Goal: Information Seeking & Learning: Learn about a topic

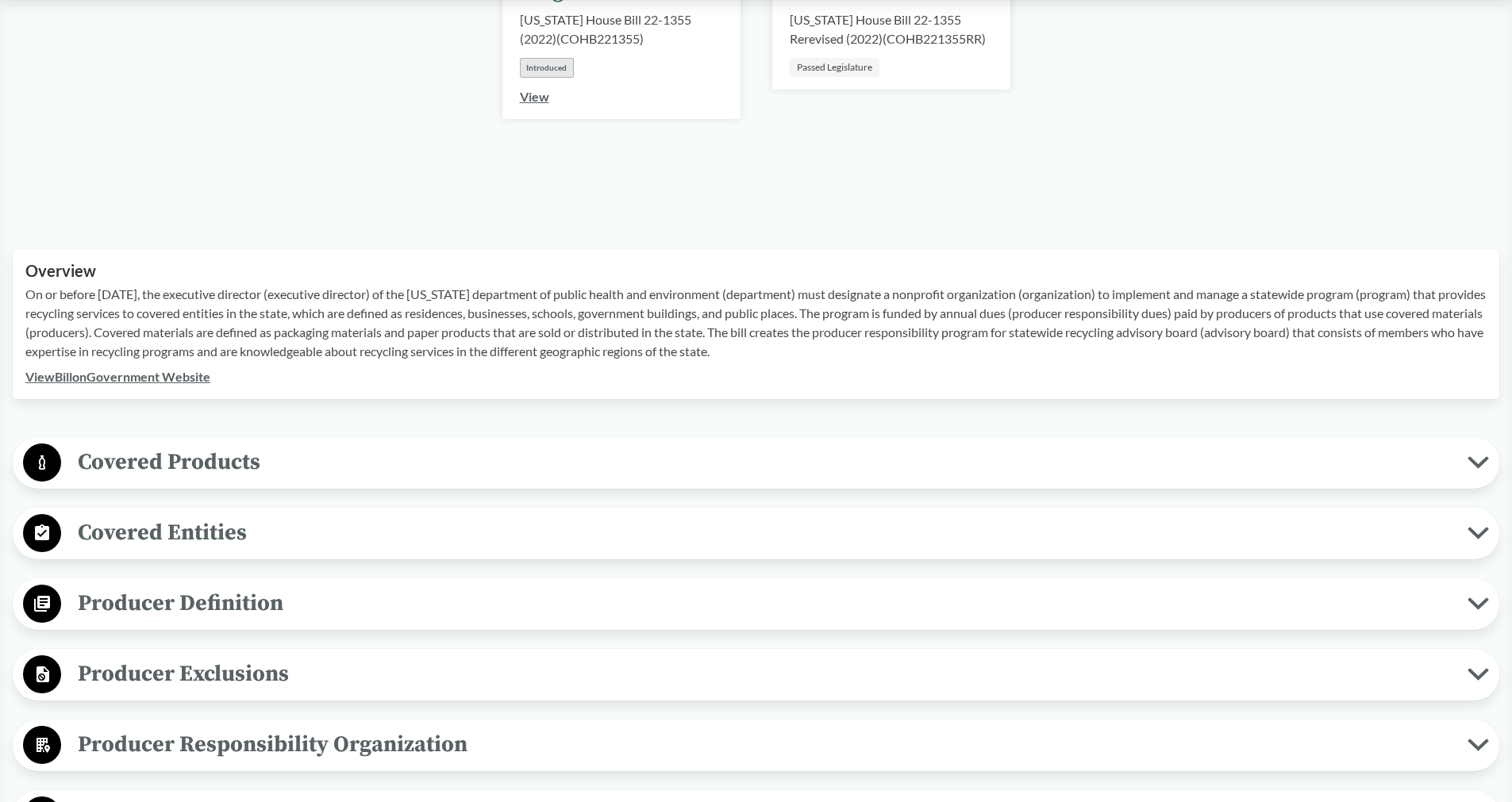
scroll to position [469, 0]
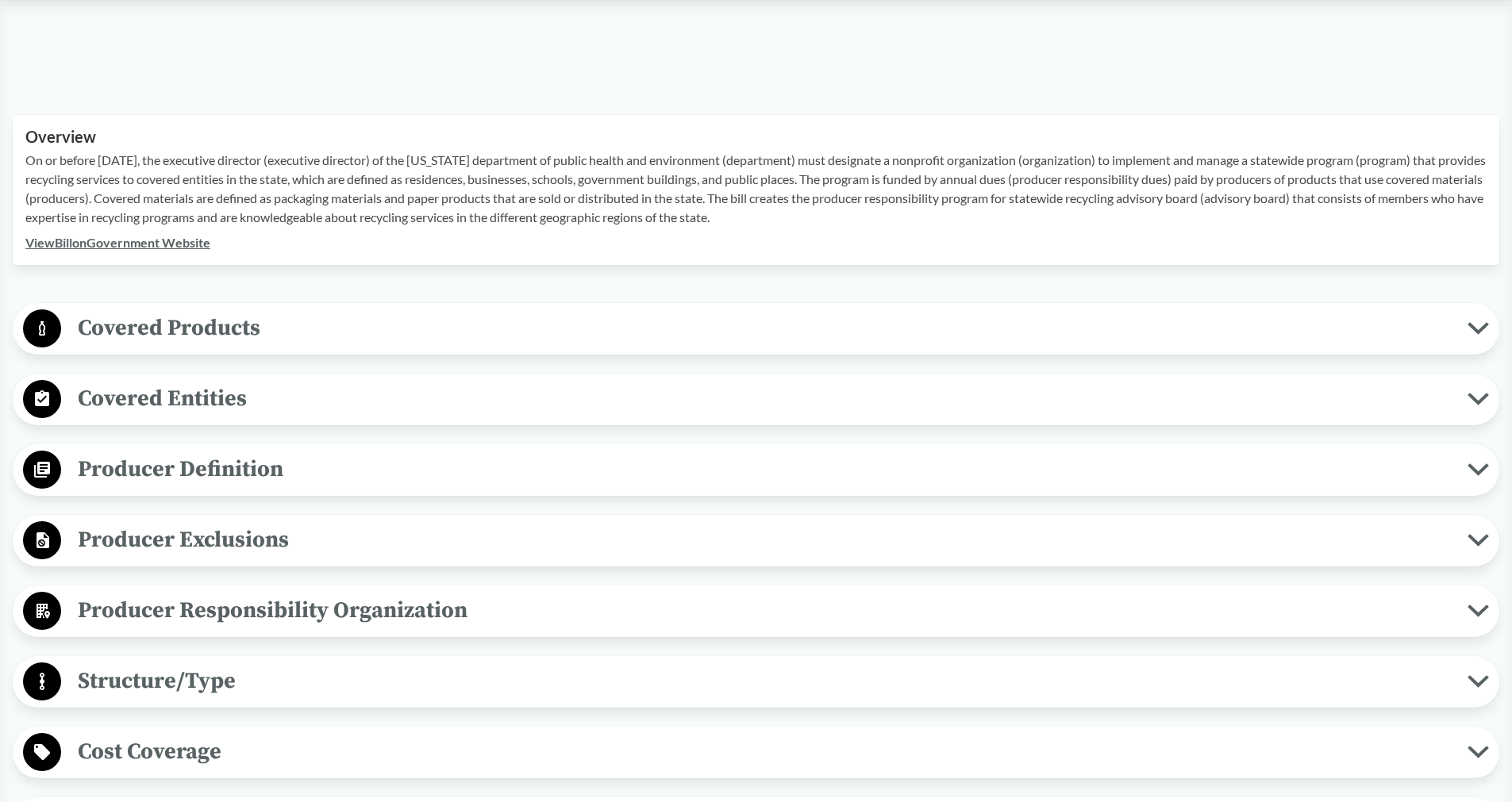
click at [359, 327] on span "Covered Products" at bounding box center [764, 328] width 1407 height 36
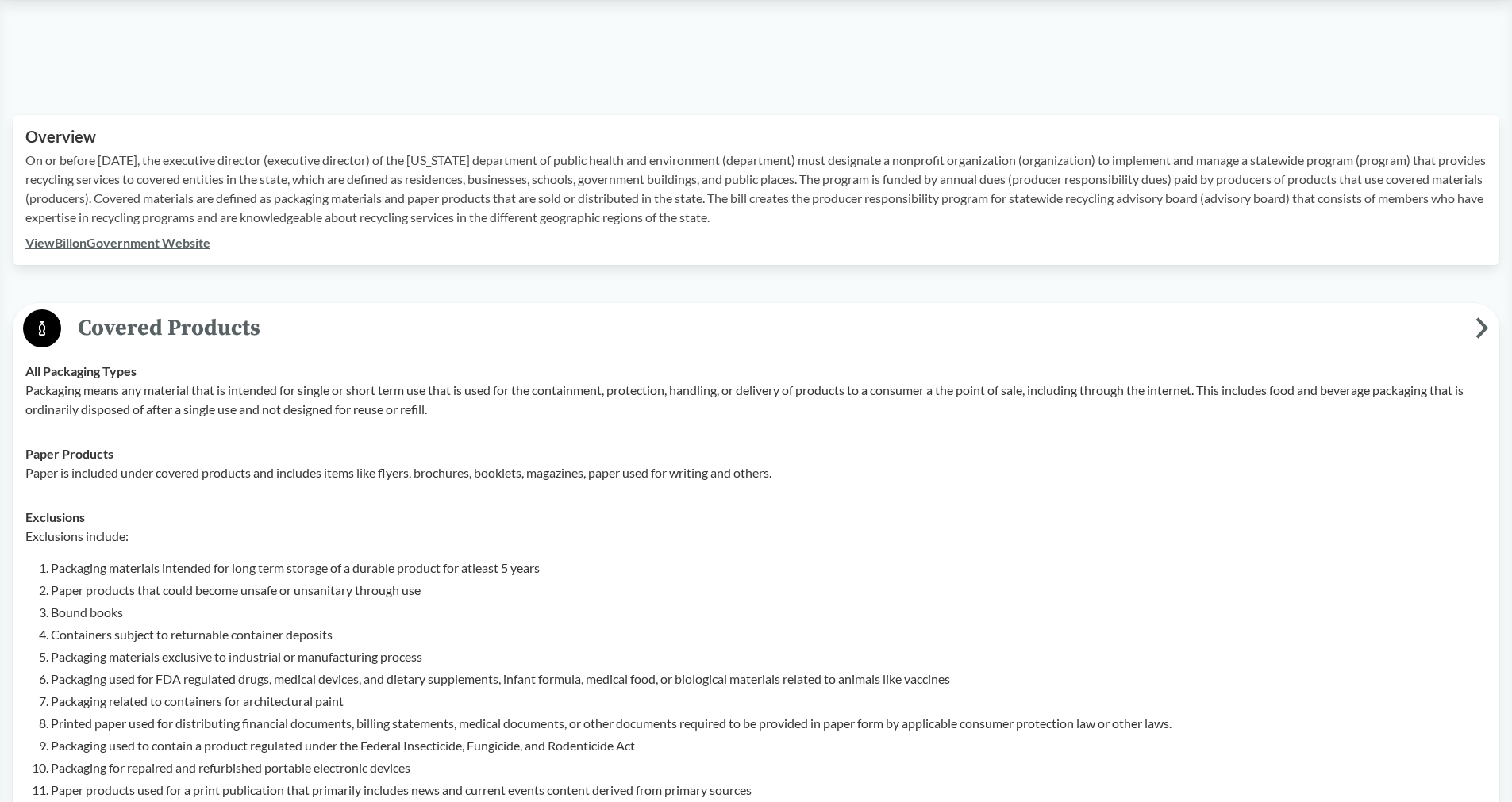
click at [359, 327] on span "Covered Products" at bounding box center [768, 328] width 1415 height 36
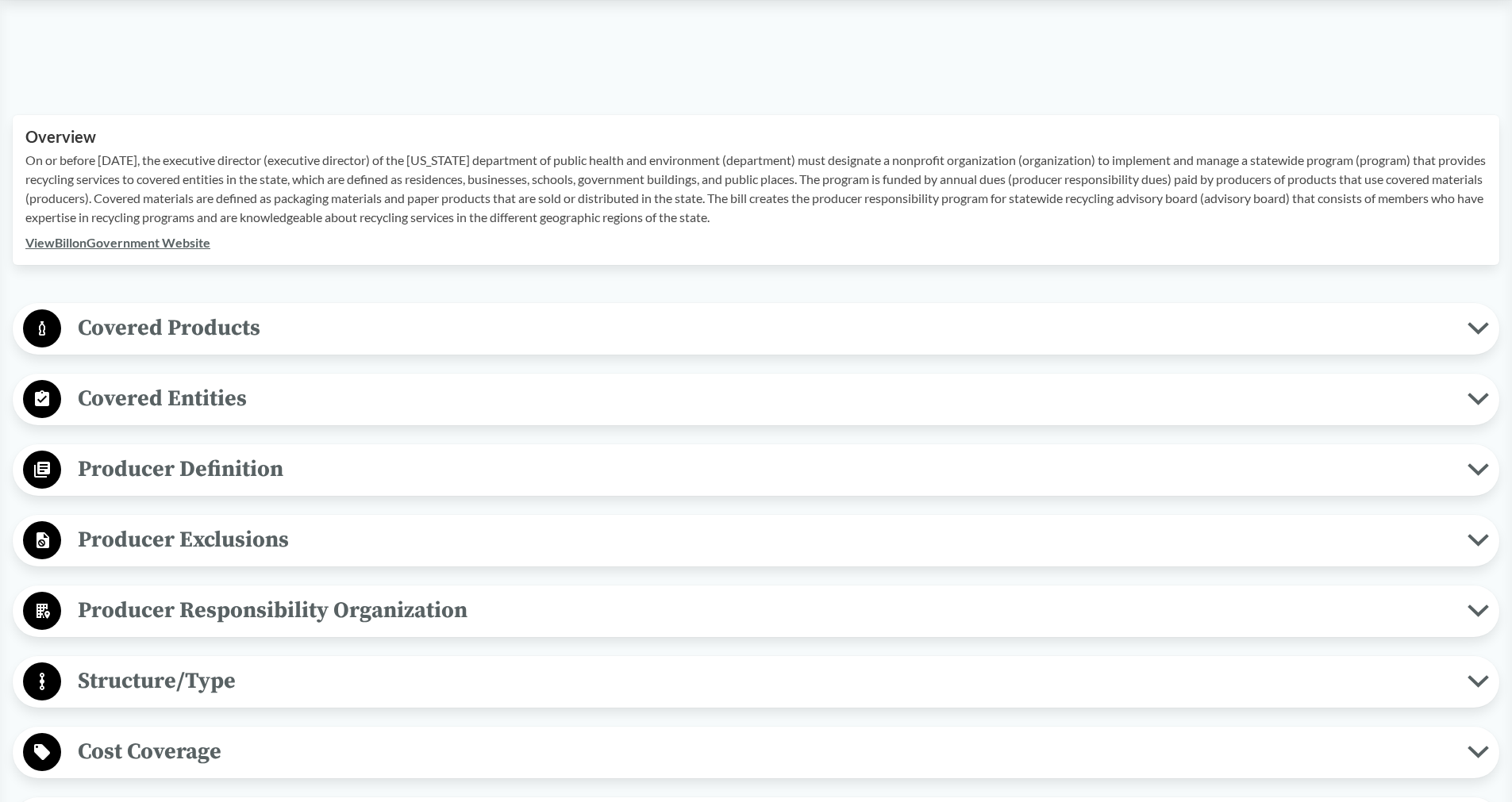
click at [308, 399] on span "Covered Entities" at bounding box center [764, 399] width 1407 height 36
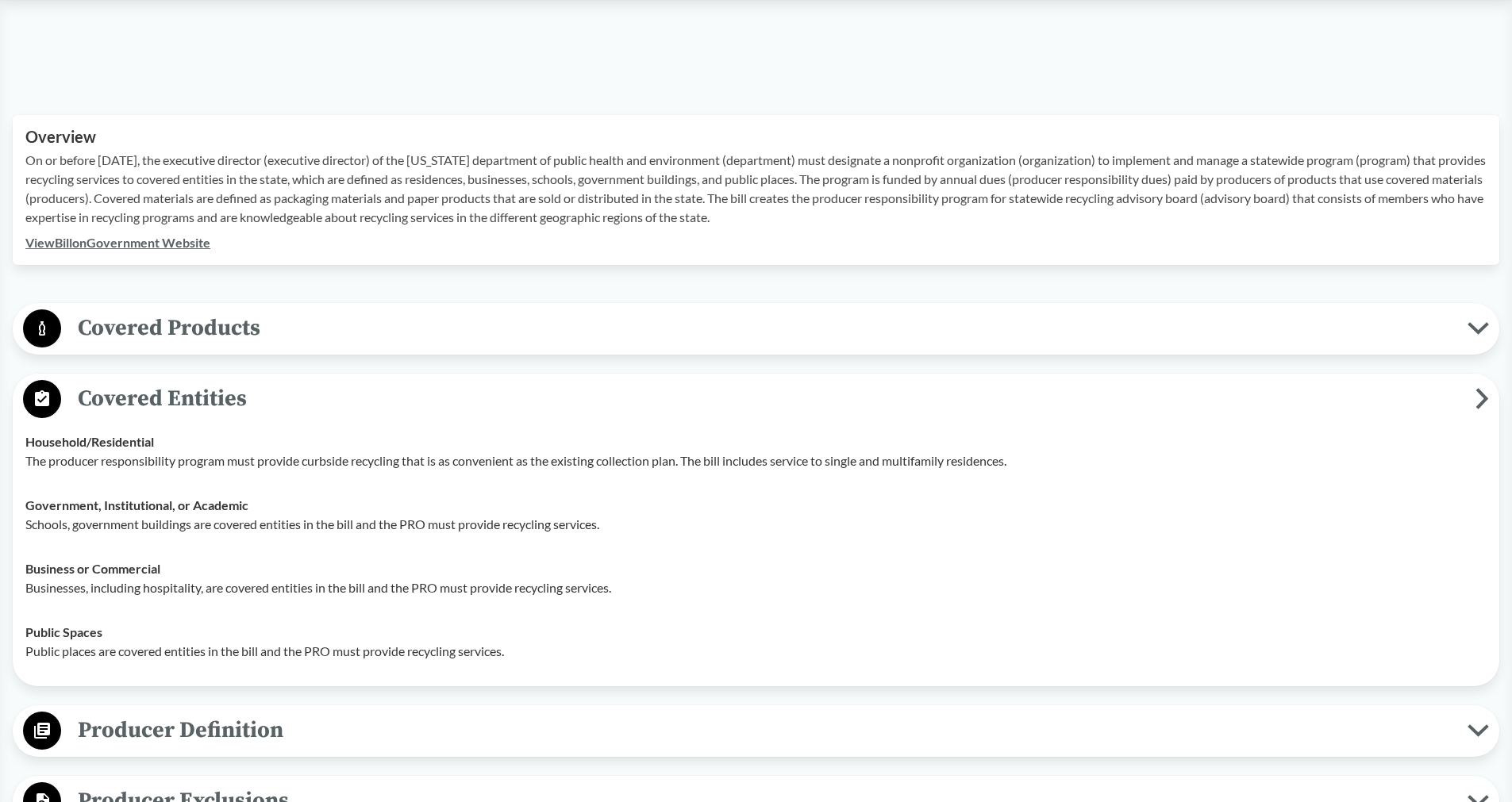
click at [308, 399] on span "Covered Entities" at bounding box center [768, 399] width 1415 height 36
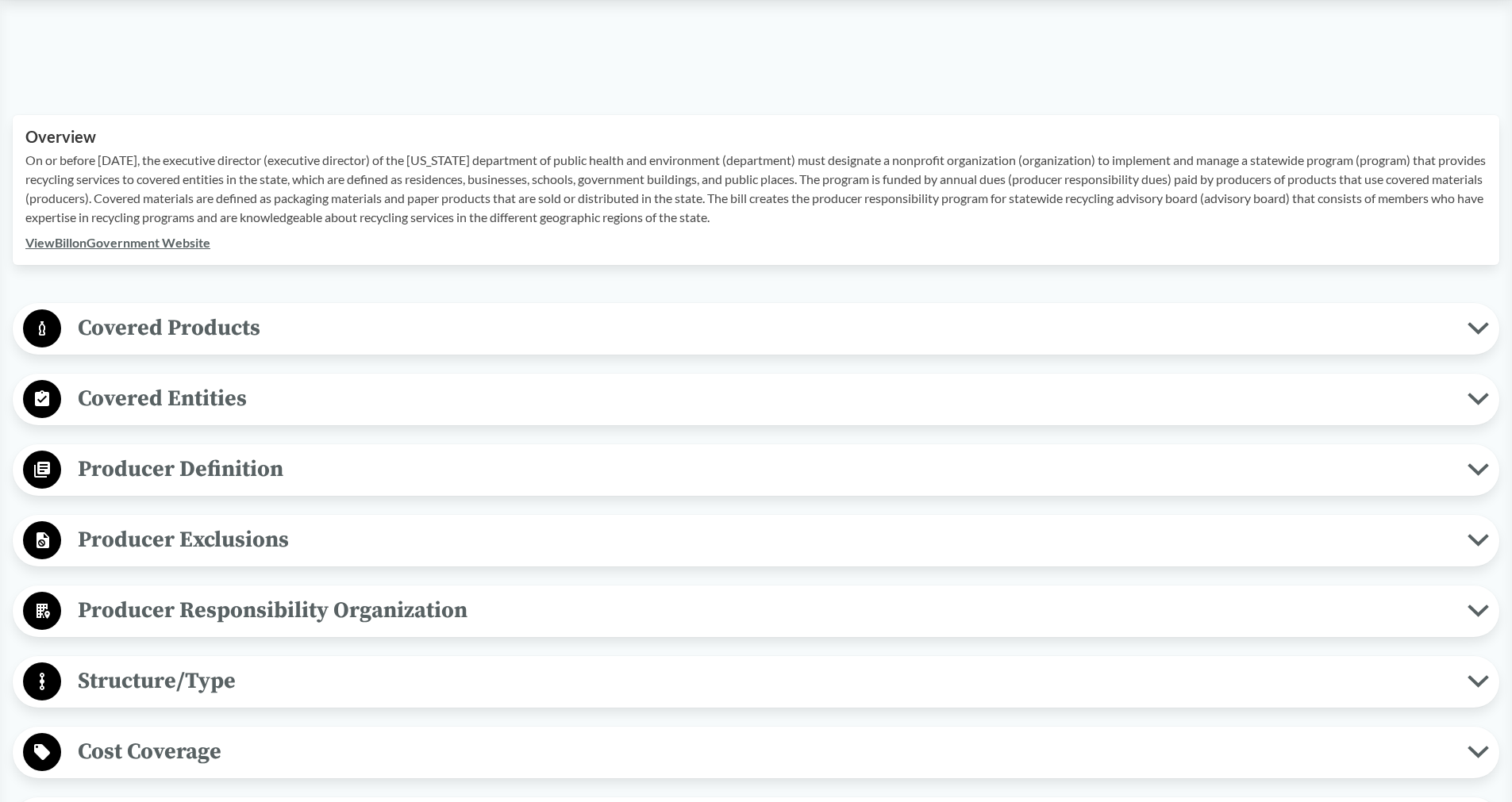
click at [288, 472] on span "Producer Definition" at bounding box center [764, 470] width 1407 height 36
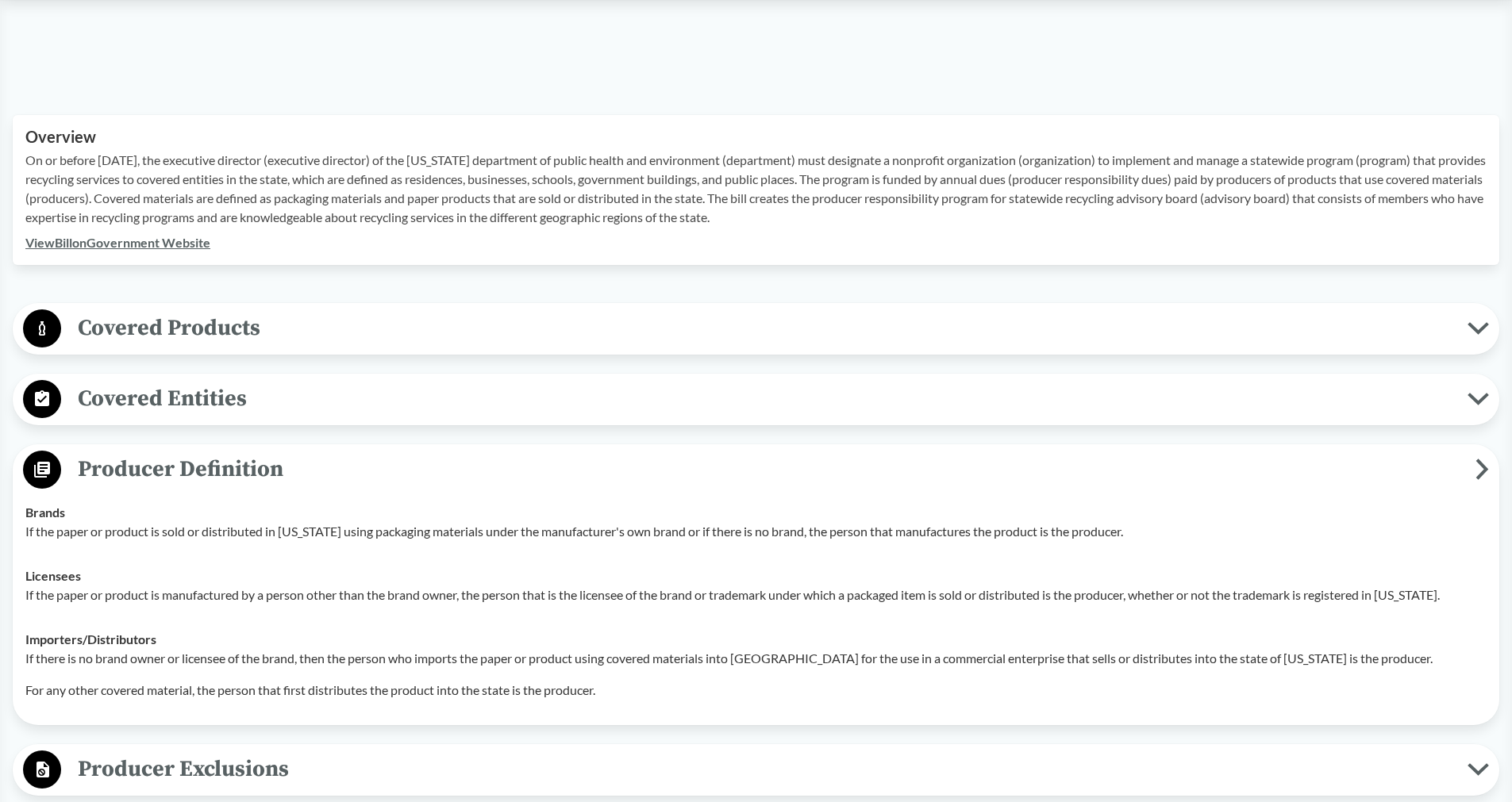
scroll to position [472, 0]
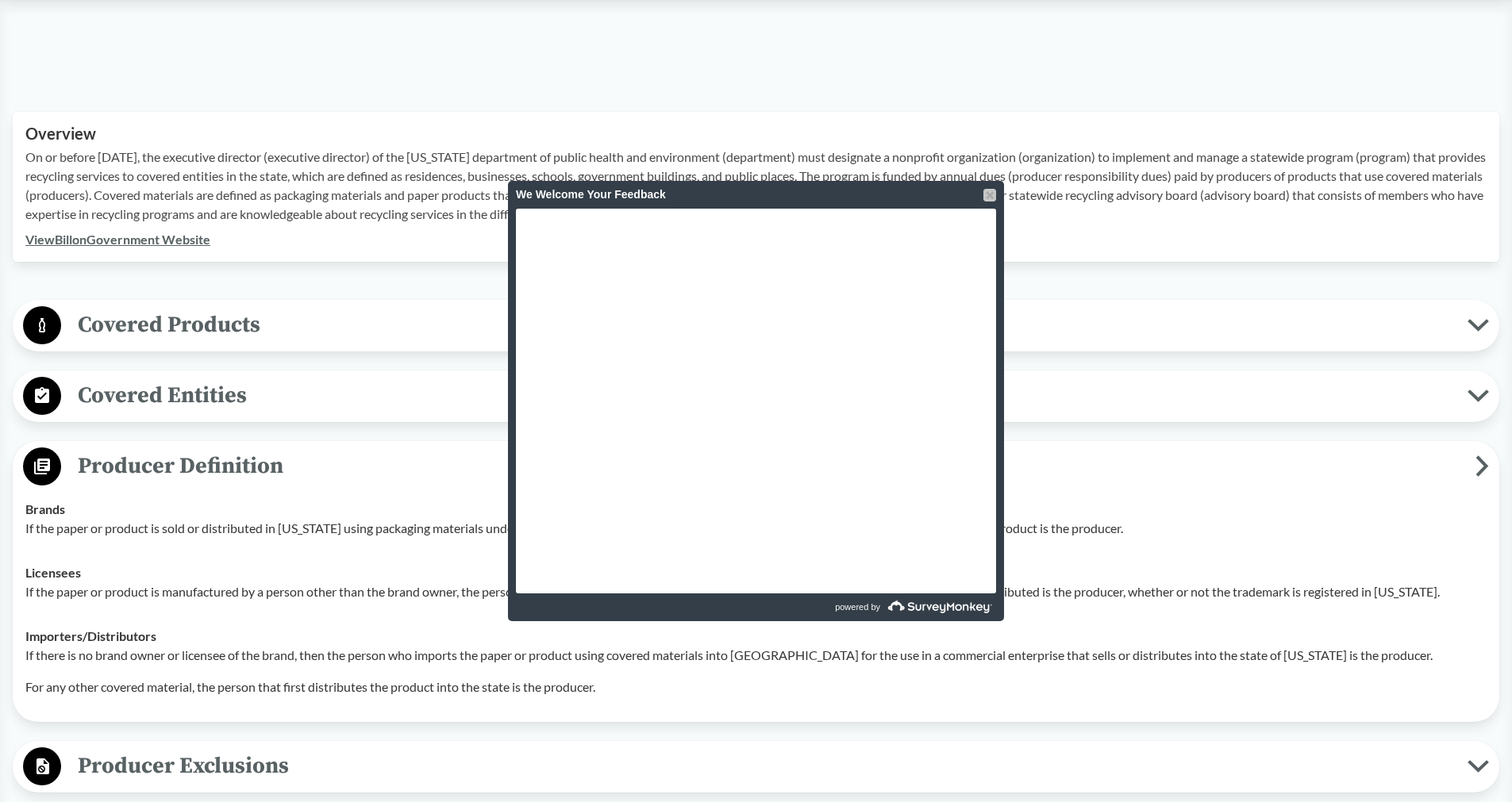
click at [990, 192] on div at bounding box center [990, 195] width 13 height 13
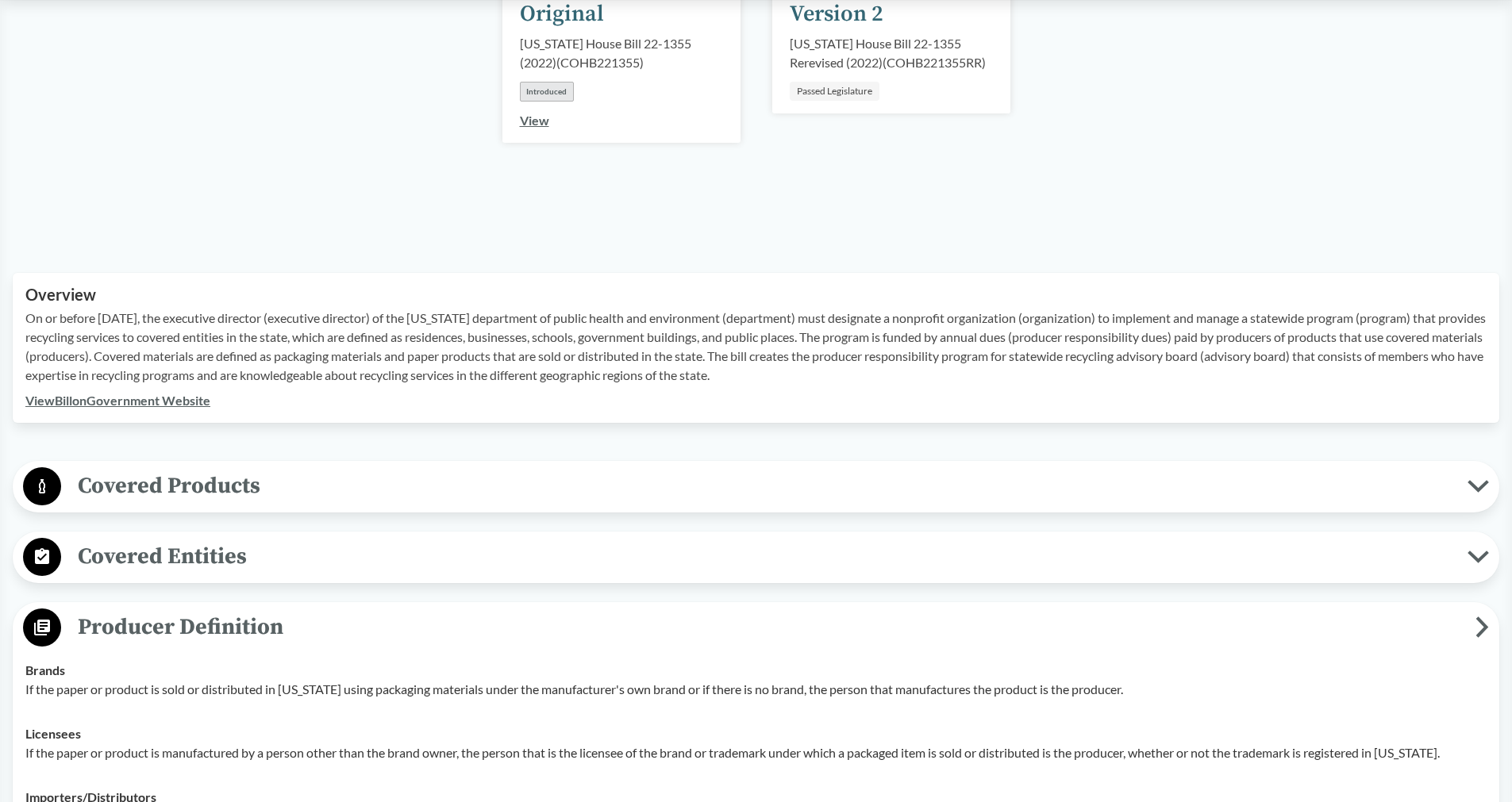
scroll to position [0, 0]
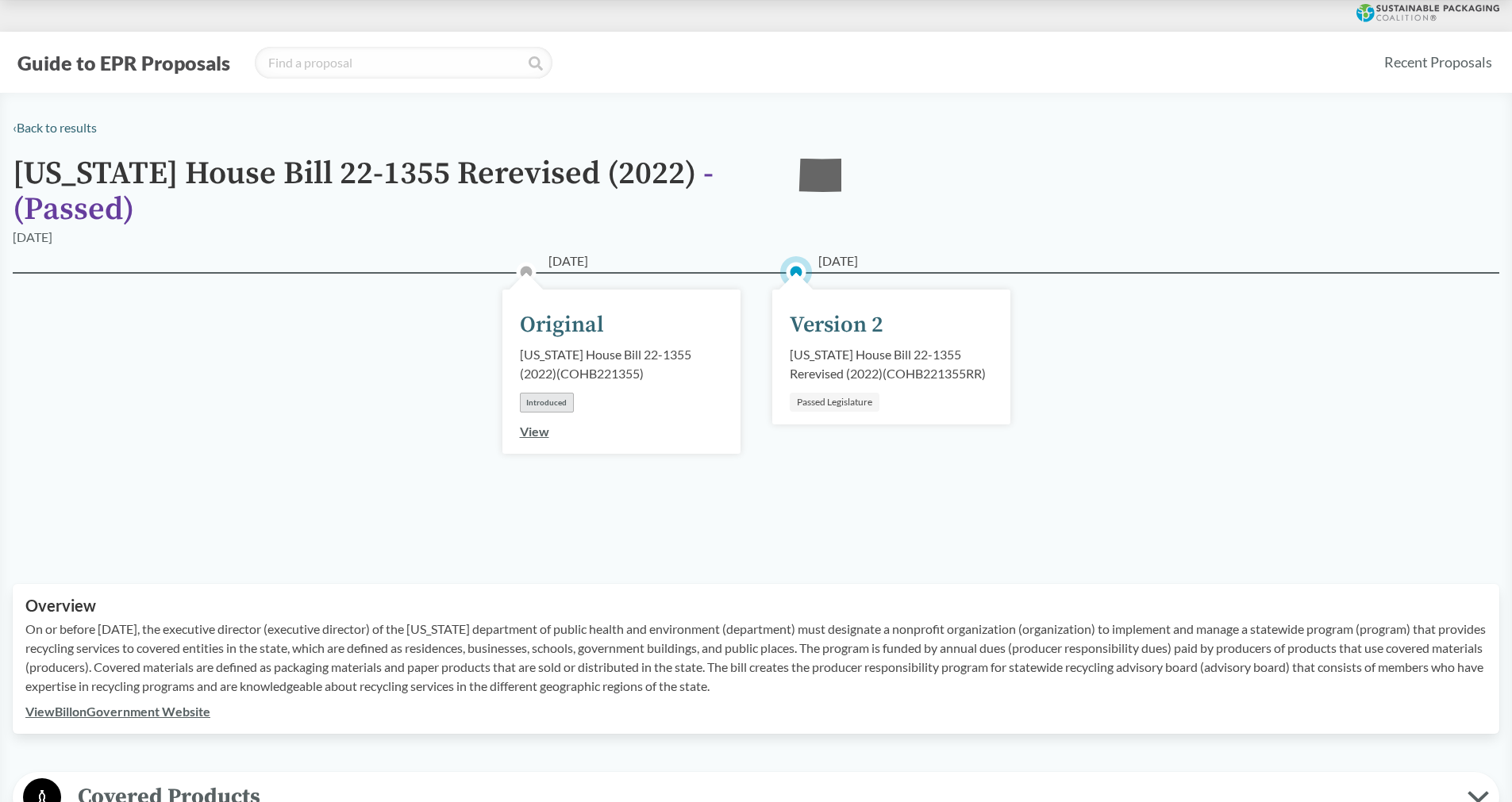
click at [539, 432] on link "View" at bounding box center [535, 431] width 29 height 15
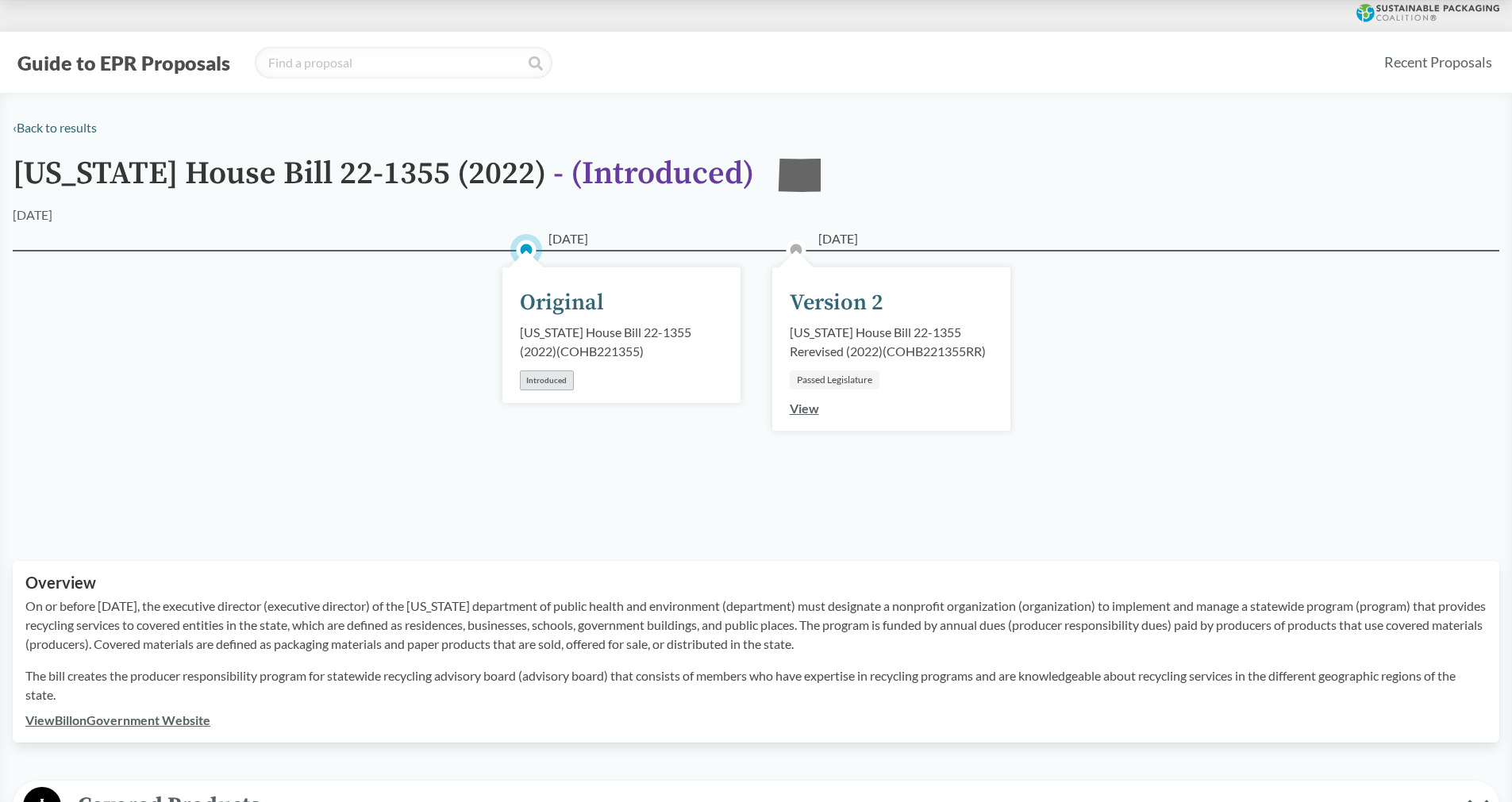
click at [822, 383] on div "Passed Legislature" at bounding box center [835, 380] width 90 height 19
click at [810, 411] on link "View" at bounding box center [805, 408] width 29 height 15
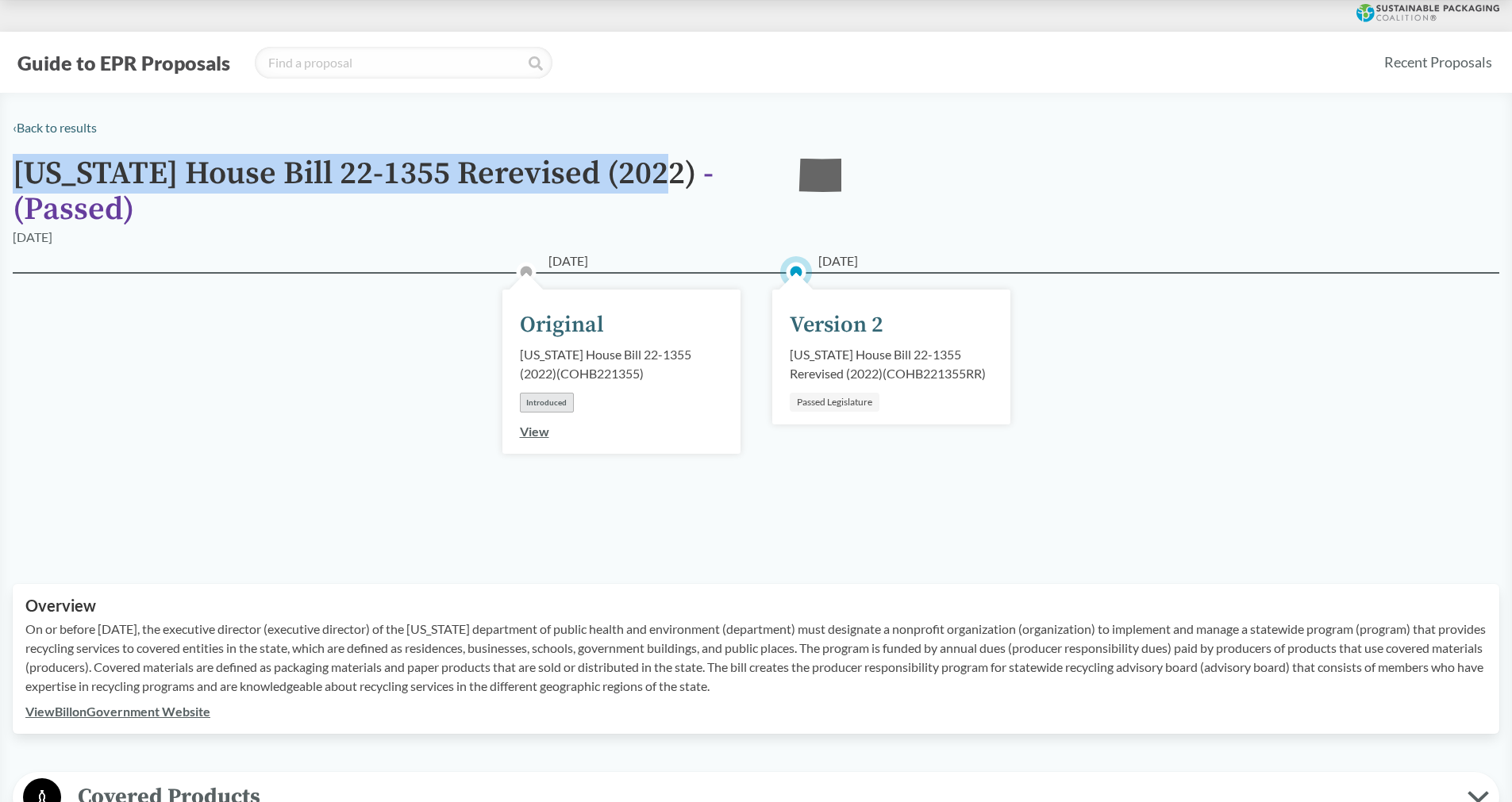
drag, startPoint x: 19, startPoint y: 168, endPoint x: 655, endPoint y: 167, distance: 636.0
click at [655, 167] on h1 "[US_STATE] House Bill 22-1355 Rerevised (2022) - ( Passed )" at bounding box center [394, 192] width 762 height 71
copy h1 "[US_STATE] House Bill 22-1355 Rerevised (2022)"
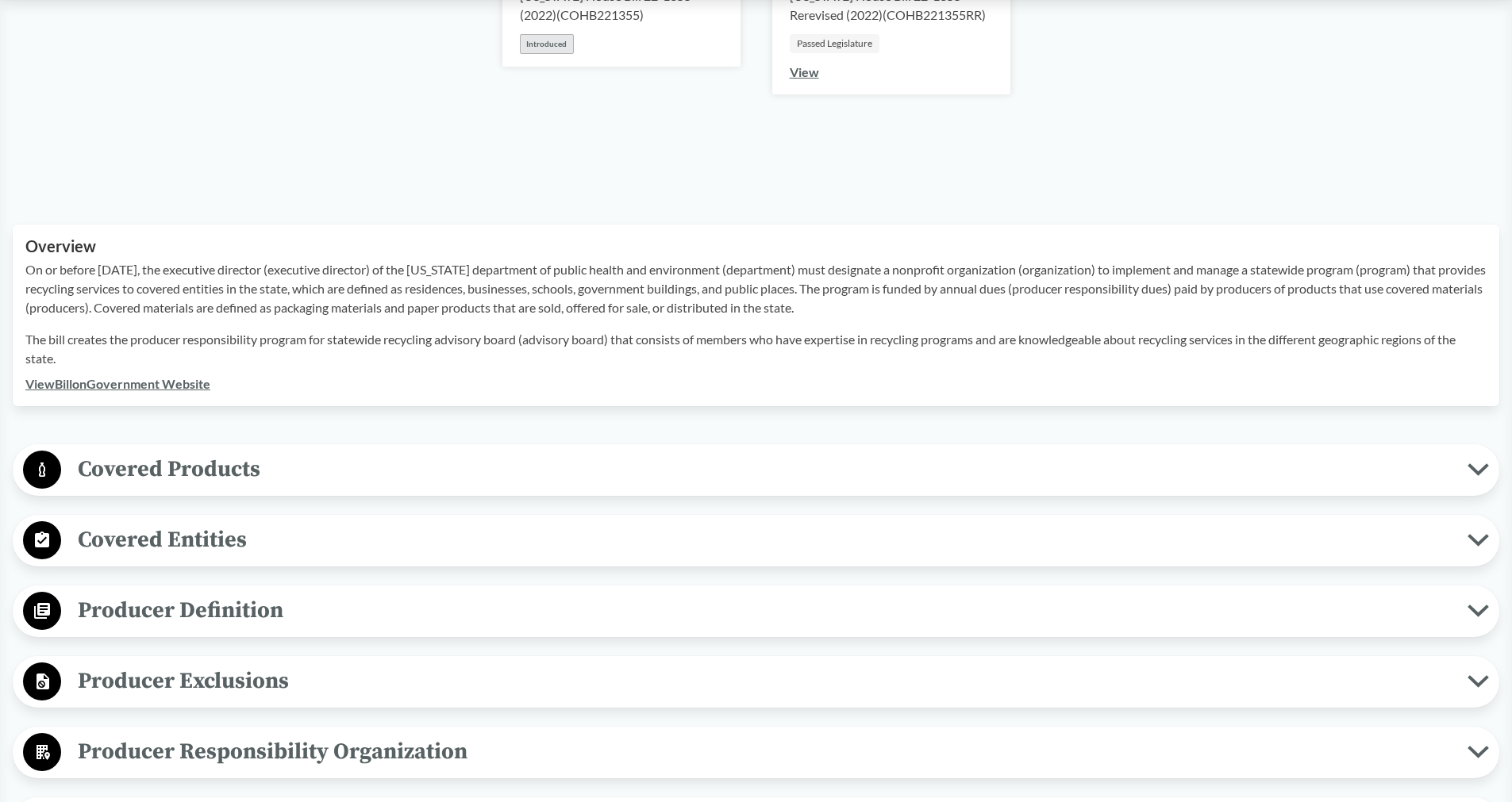
scroll to position [483, 0]
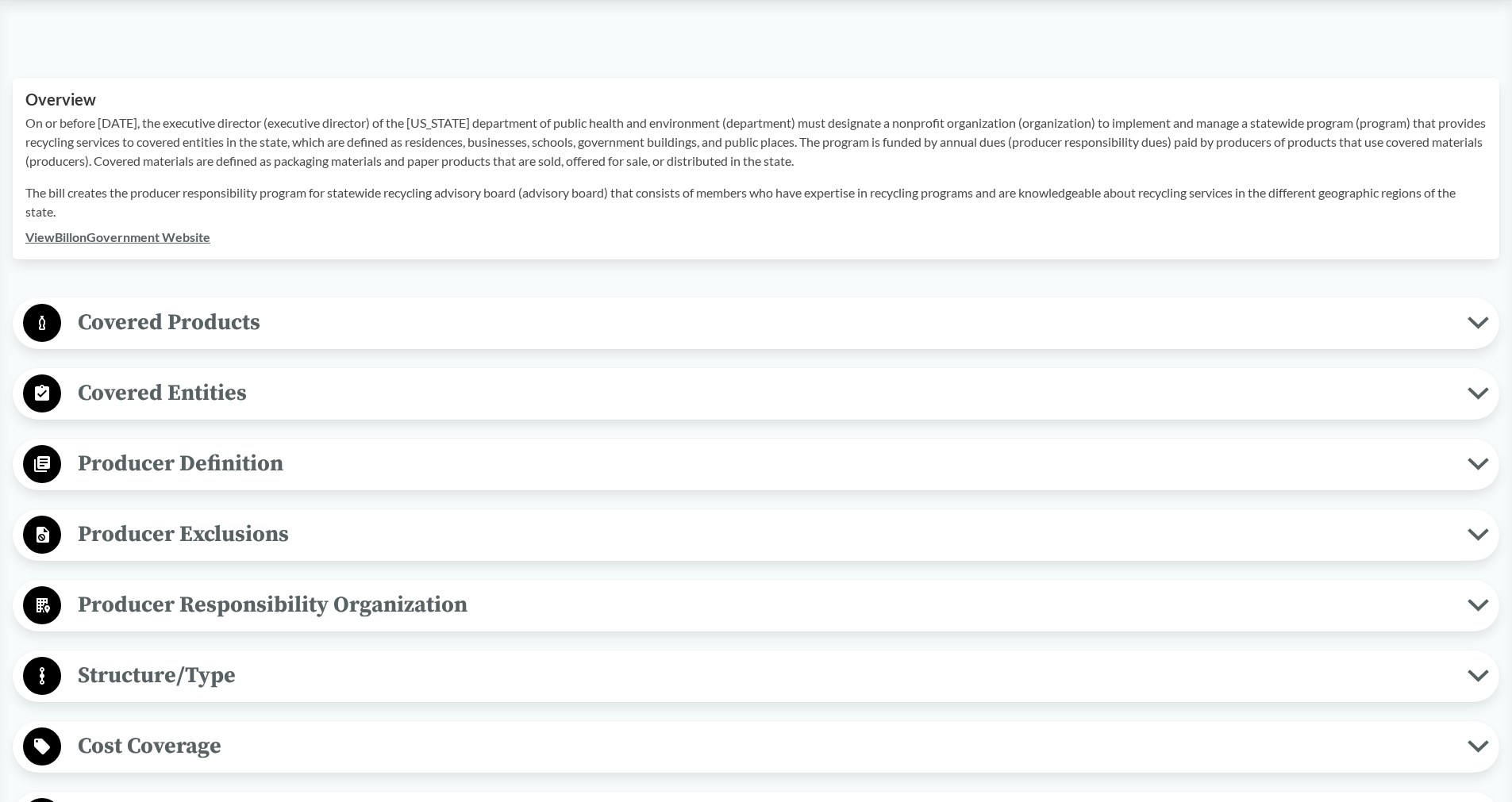
click at [263, 485] on button "Producer Definition" at bounding box center [756, 465] width 1475 height 41
